Goal: Task Accomplishment & Management: Use online tool/utility

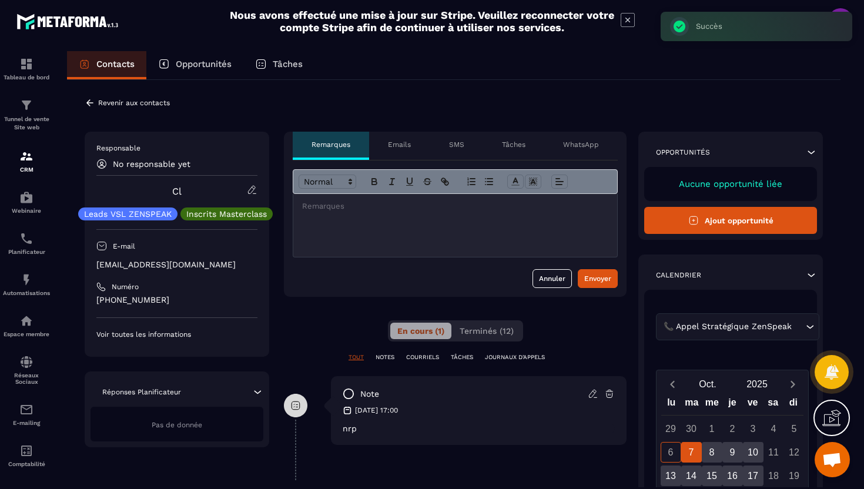
click at [90, 100] on icon at bounding box center [89, 102] width 7 height 6
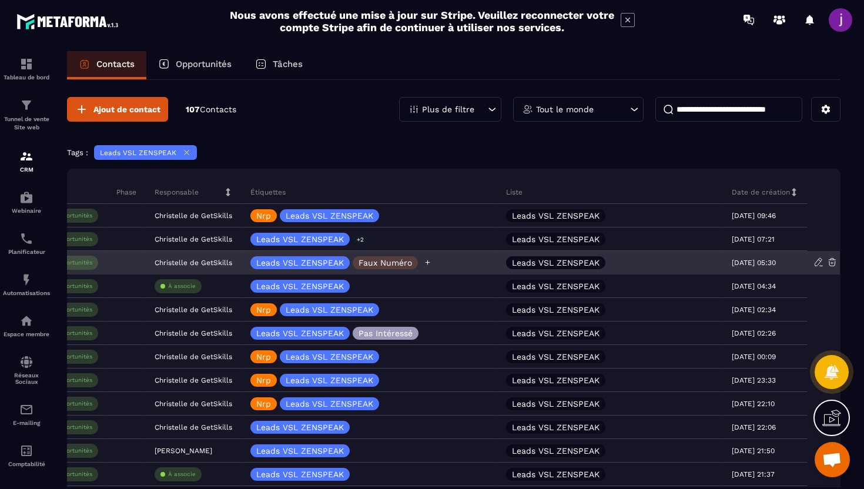
scroll to position [0, 446]
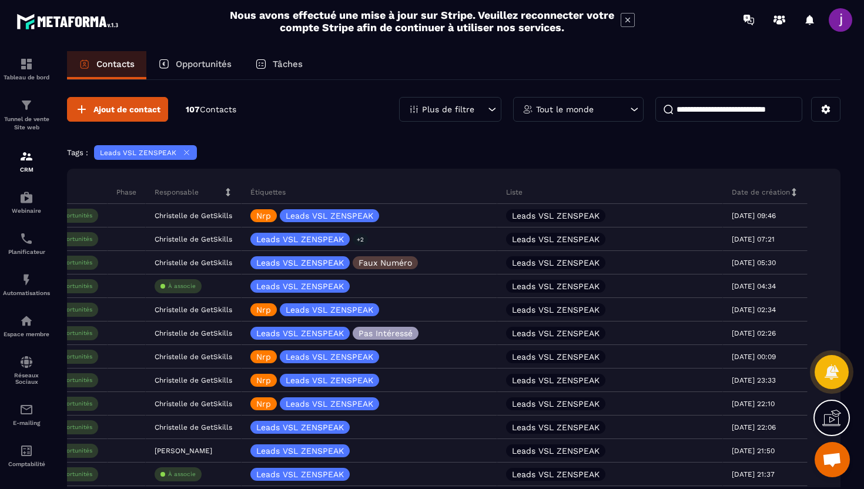
click at [795, 190] on icon at bounding box center [794, 192] width 8 height 8
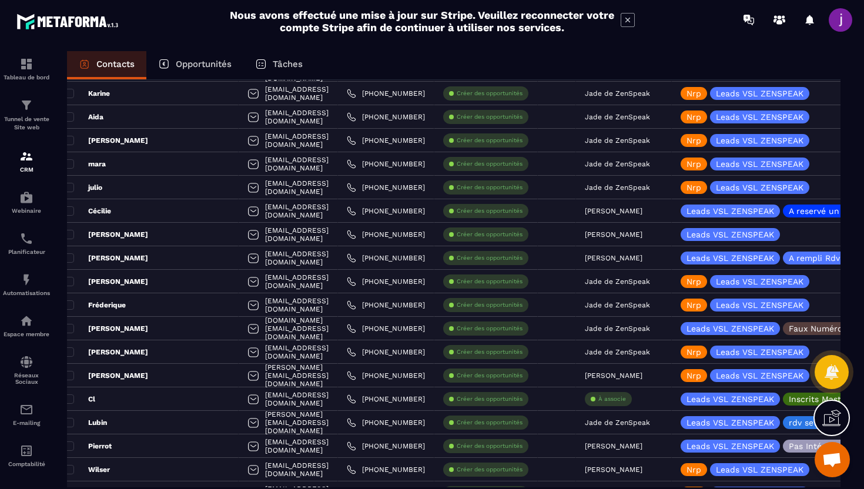
scroll to position [1369, 0]
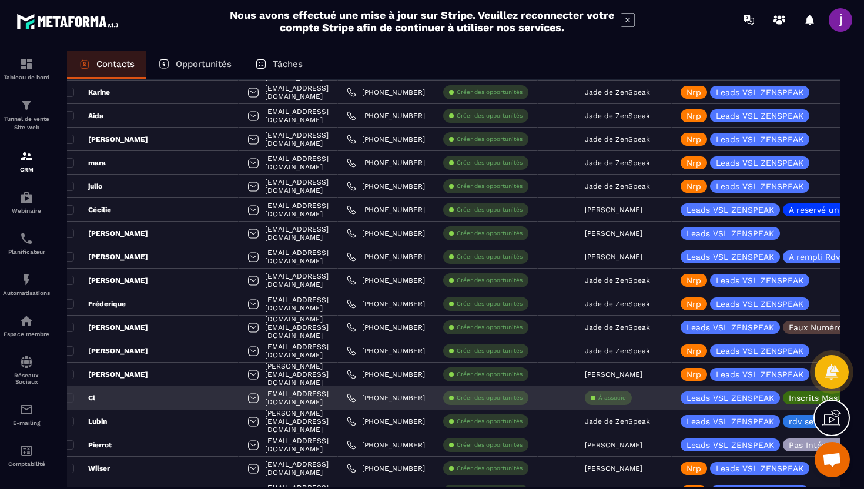
click at [610, 402] on div "À associe" at bounding box center [607, 398] width 47 height 14
click at [609, 399] on p "À associe" at bounding box center [612, 398] width 28 height 8
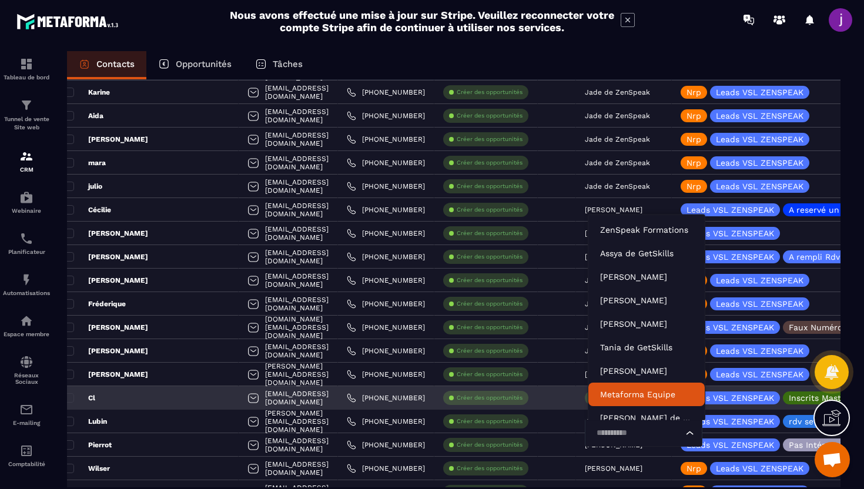
scroll to position [9, 0]
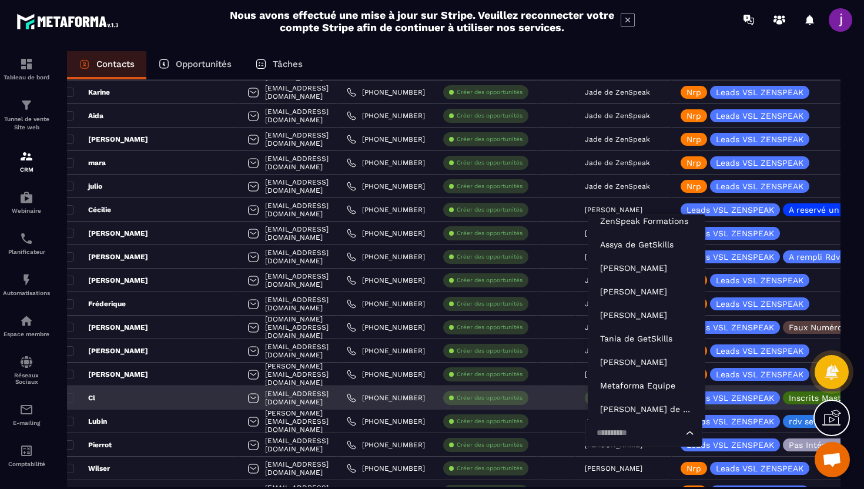
click at [613, 437] on input "Search for option" at bounding box center [637, 432] width 90 height 13
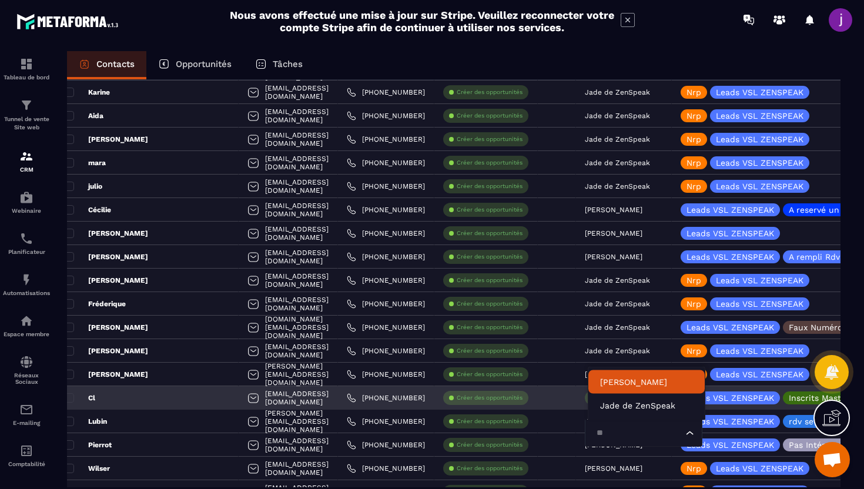
scroll to position [0, 0]
type input "****"
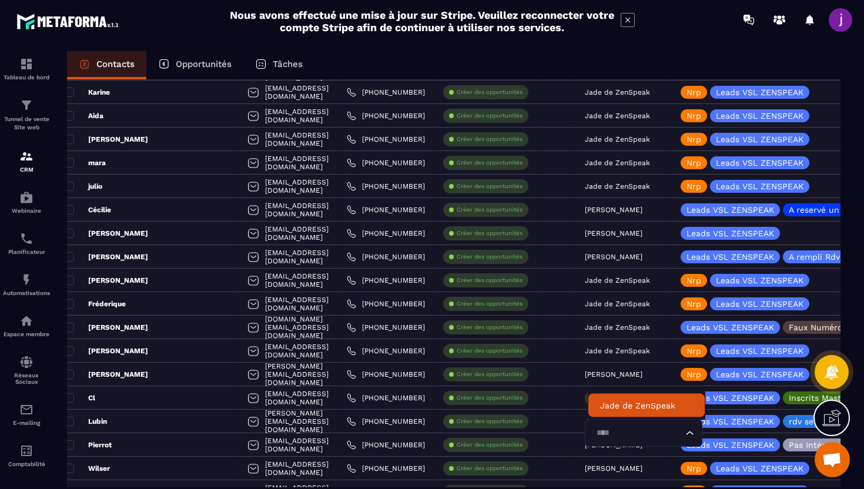
click at [607, 405] on p "Jade de ZenSpeak" at bounding box center [646, 405] width 93 height 12
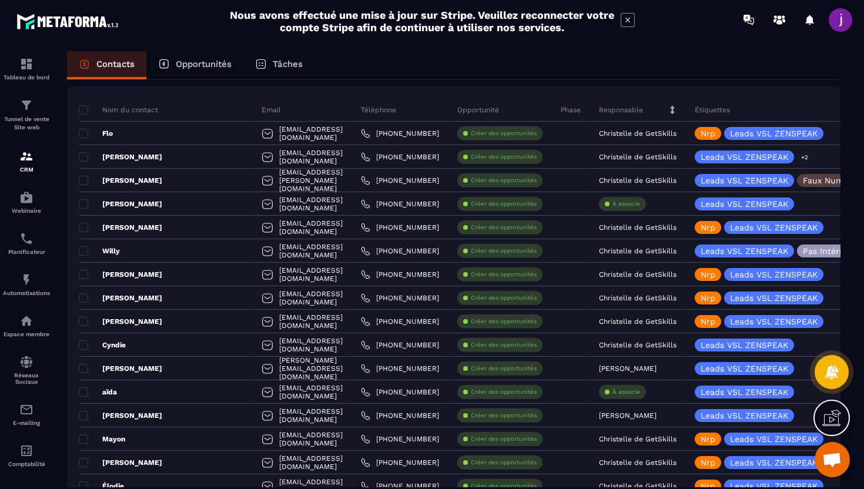
scroll to position [78, 0]
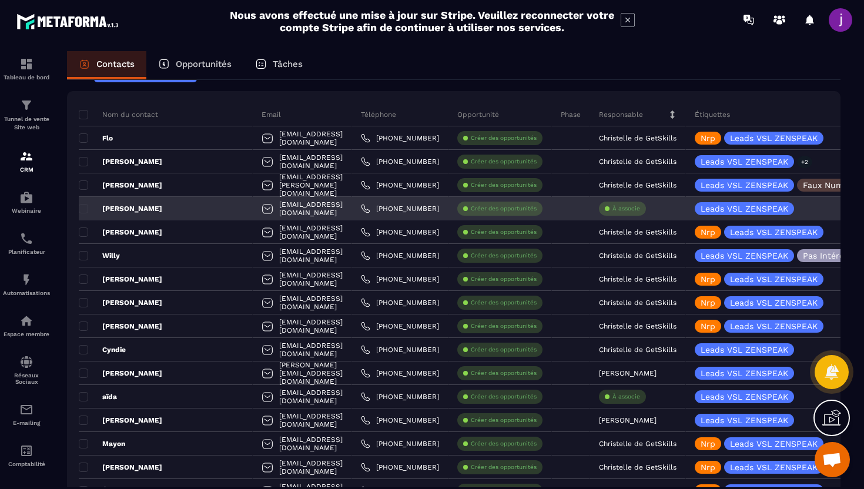
click at [632, 209] on p "À associe" at bounding box center [626, 208] width 28 height 8
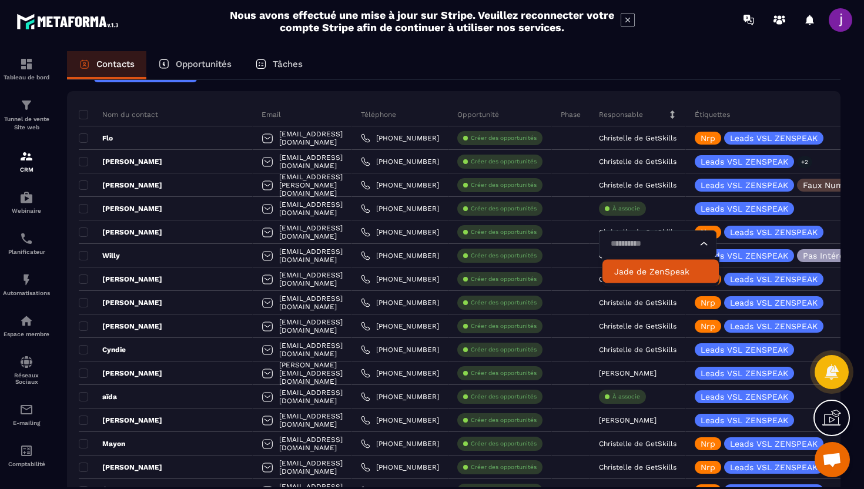
click at [635, 270] on p "Jade de ZenSpeak" at bounding box center [660, 272] width 93 height 12
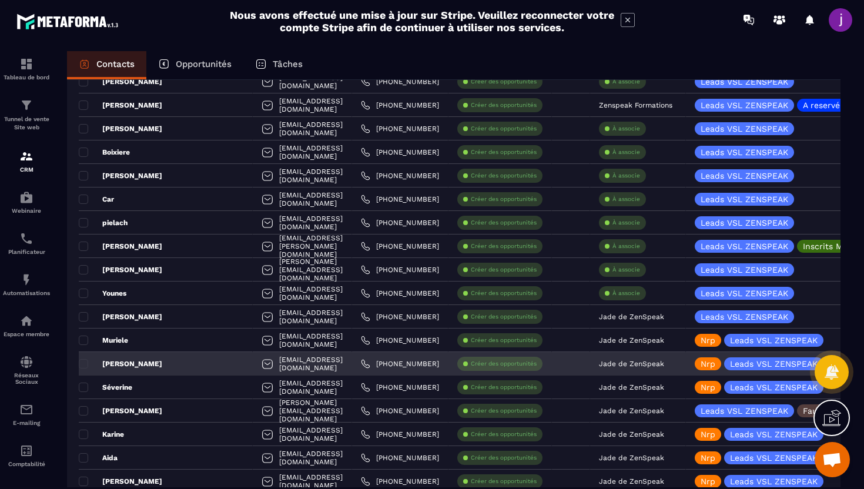
scroll to position [1030, 0]
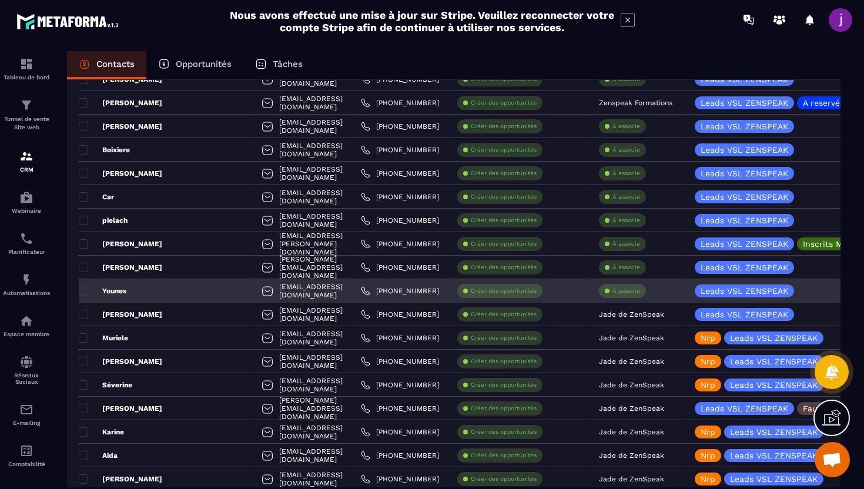
click at [633, 293] on p "À associe" at bounding box center [626, 291] width 28 height 8
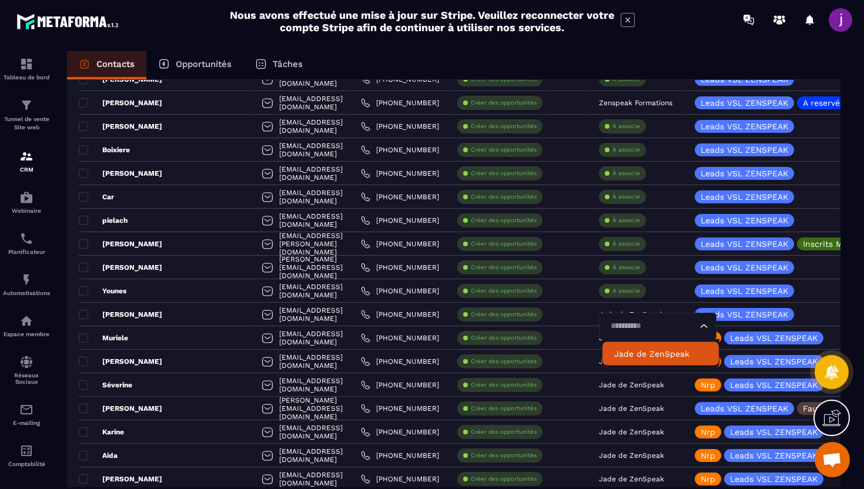
click at [636, 356] on p "Jade de ZenSpeak" at bounding box center [660, 354] width 93 height 12
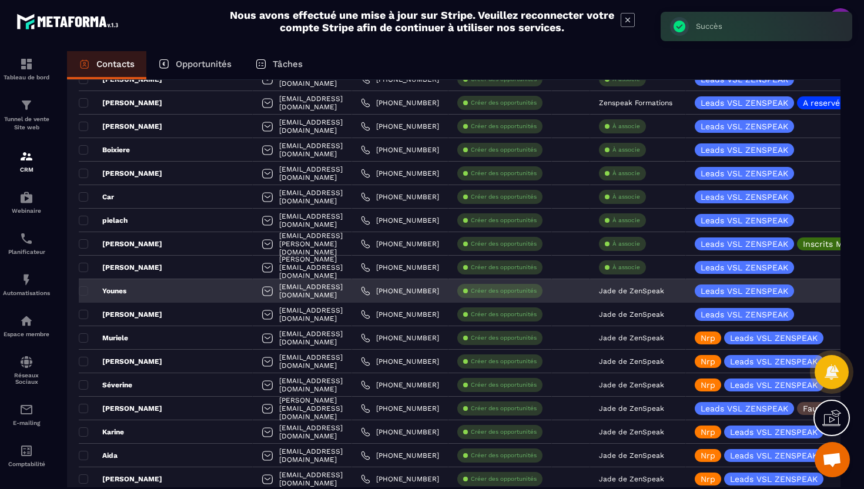
click at [166, 297] on div "Younes" at bounding box center [166, 290] width 174 height 23
